Goal: Task Accomplishment & Management: Manage account settings

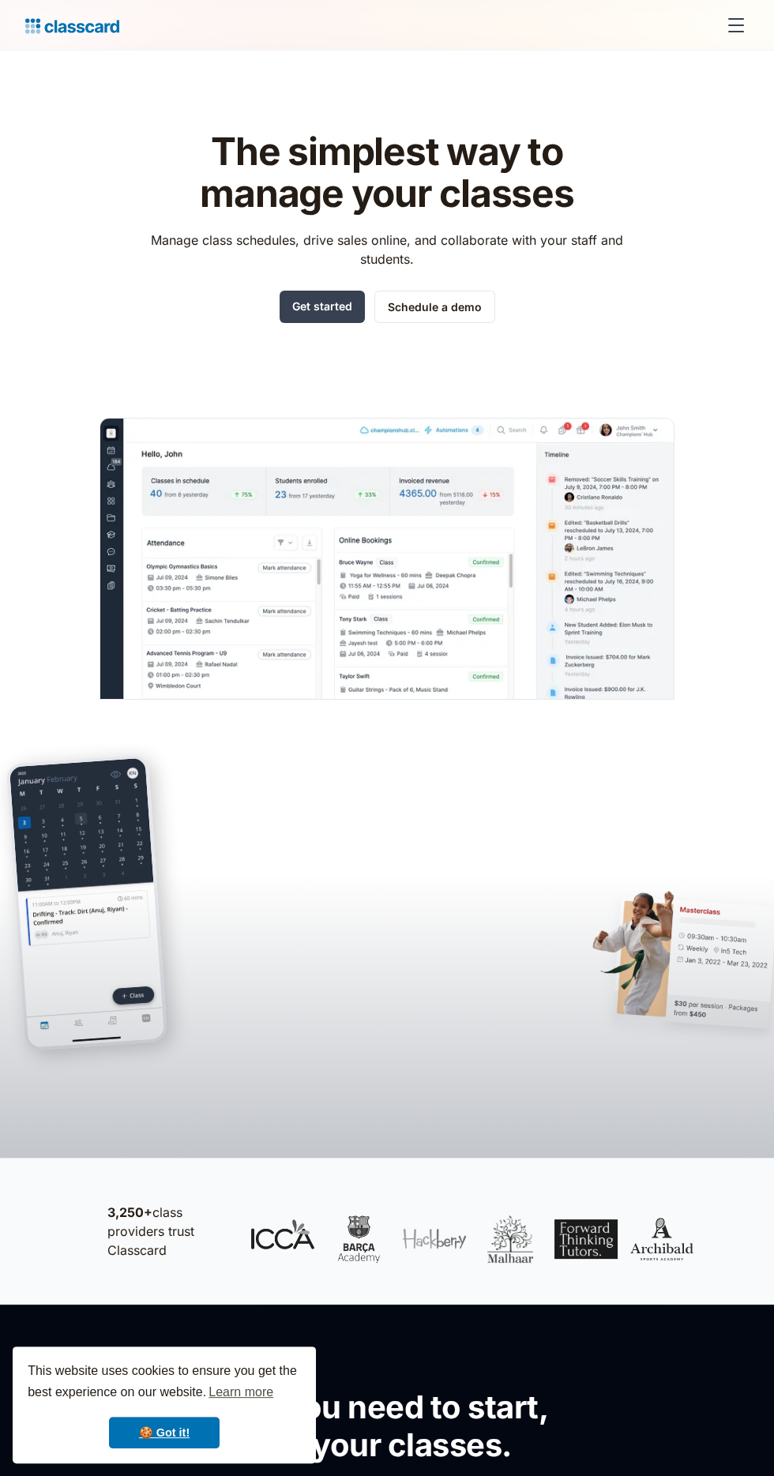
click at [735, 31] on div "menu" at bounding box center [736, 32] width 16 height 2
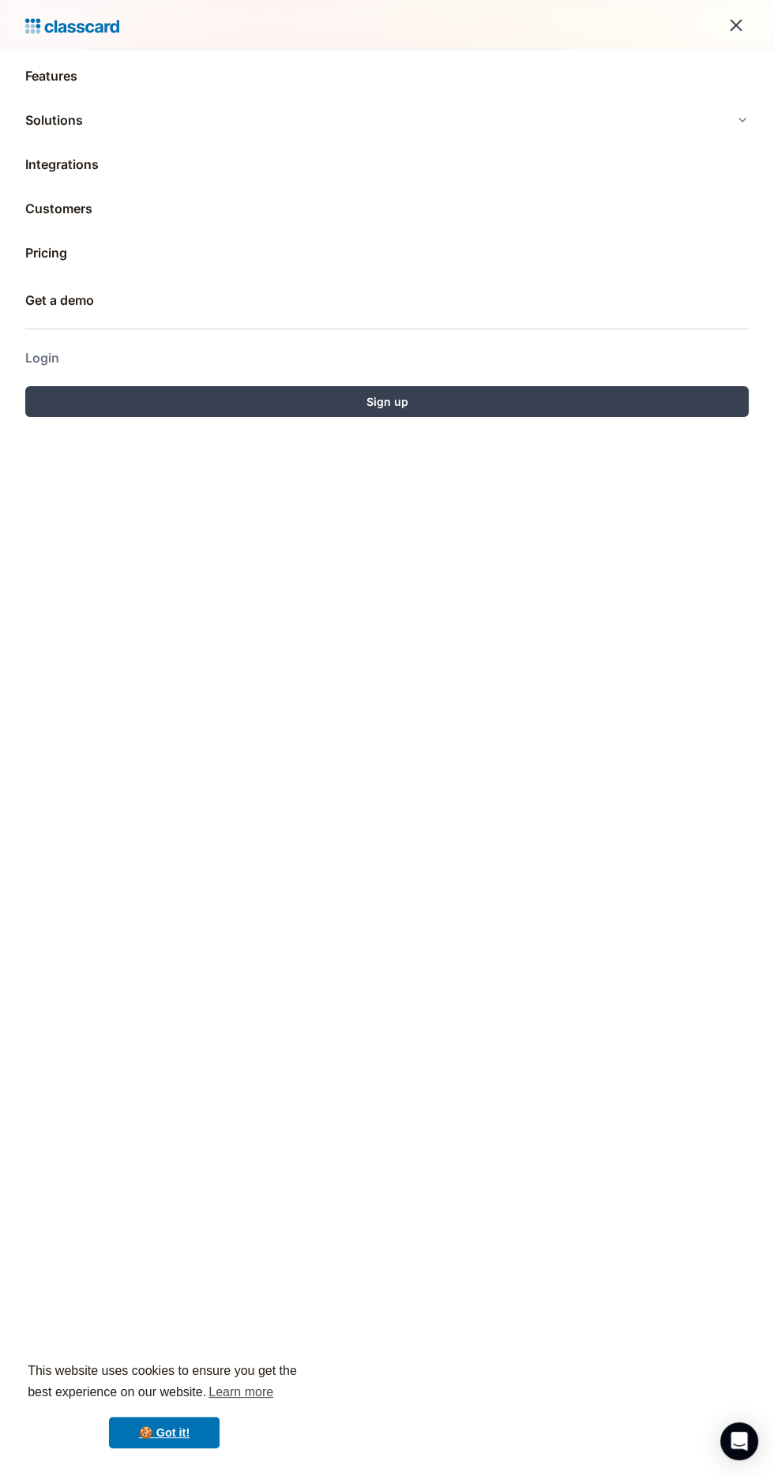
click at [67, 359] on link "Login" at bounding box center [387, 358] width 724 height 38
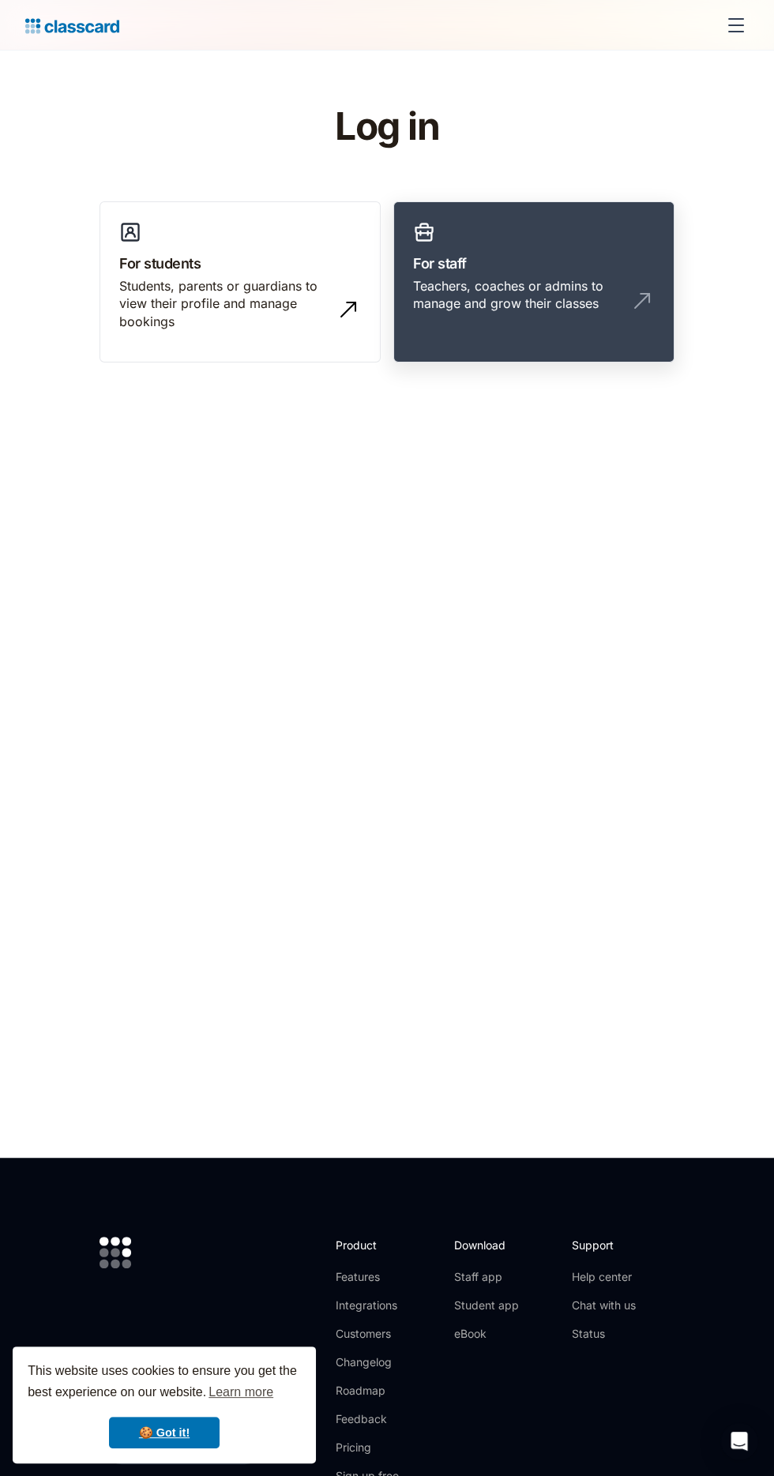
click at [547, 303] on div "Teachers, coaches or admins to manage and grow their classes" at bounding box center [518, 295] width 210 height 36
